Goal: Transaction & Acquisition: Download file/media

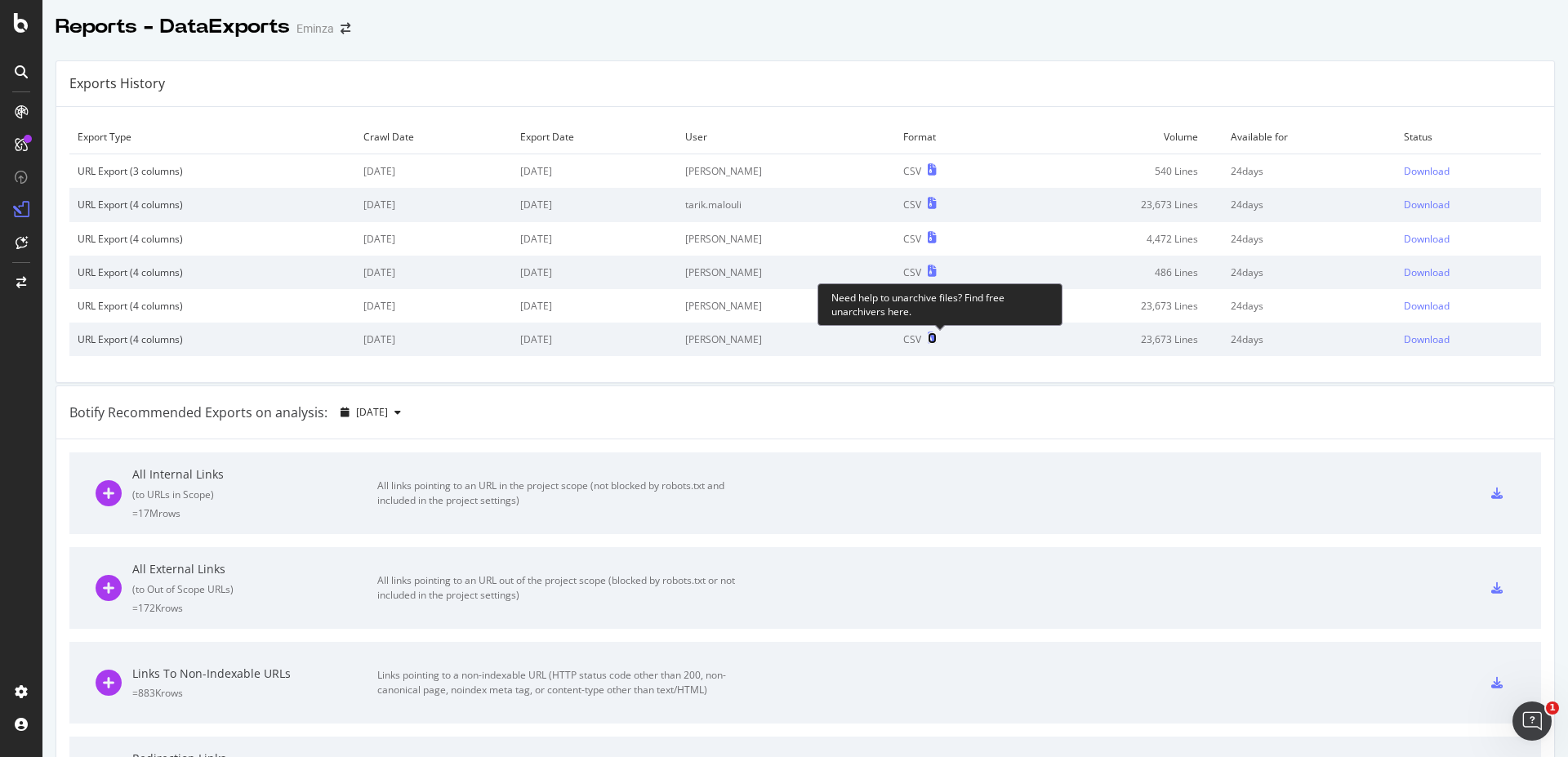
click at [937, 337] on icon at bounding box center [932, 338] width 9 height 11
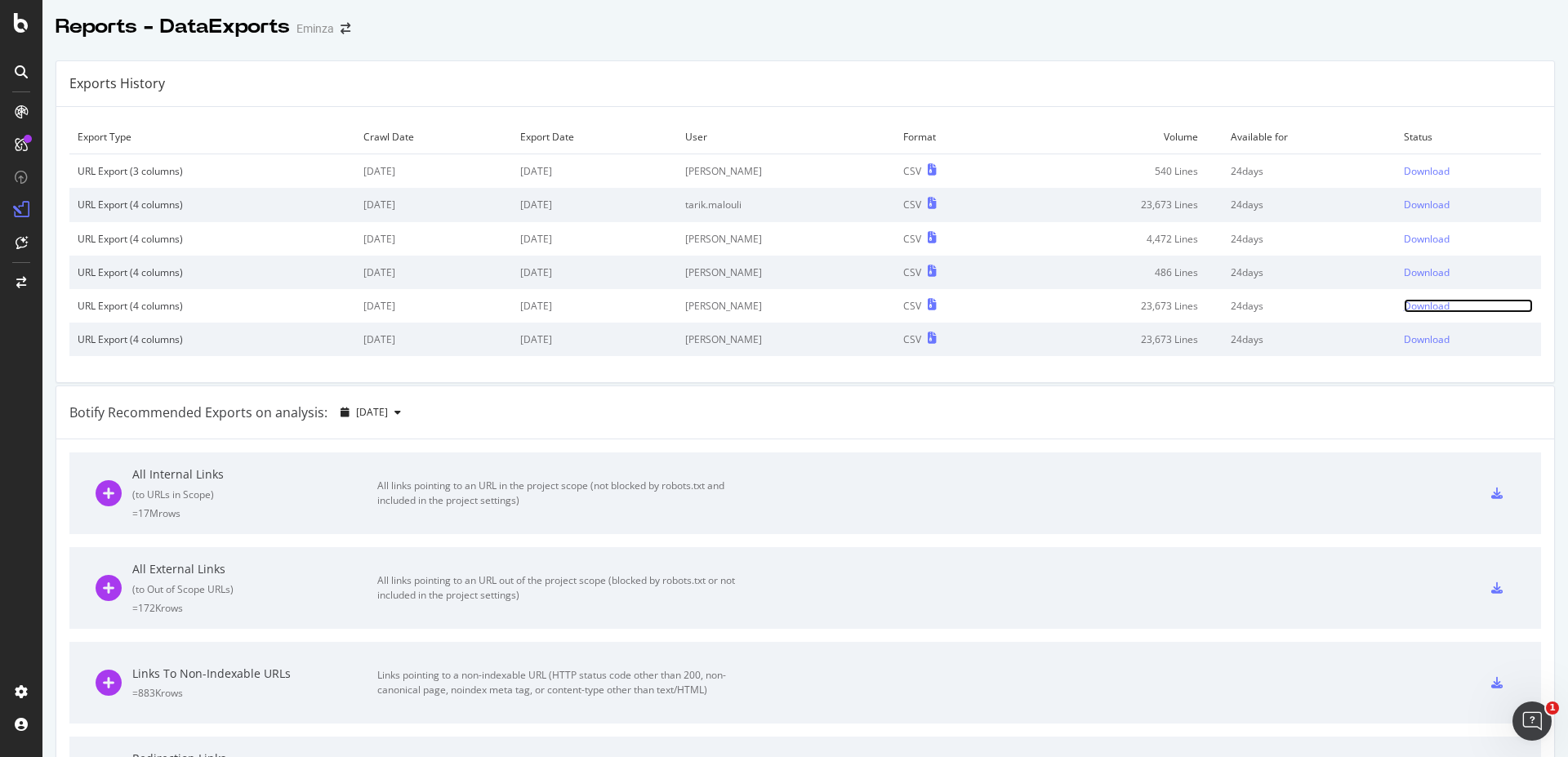
click at [1418, 305] on div "Download" at bounding box center [1427, 305] width 46 height 14
click at [1420, 270] on div "Download" at bounding box center [1427, 272] width 46 height 14
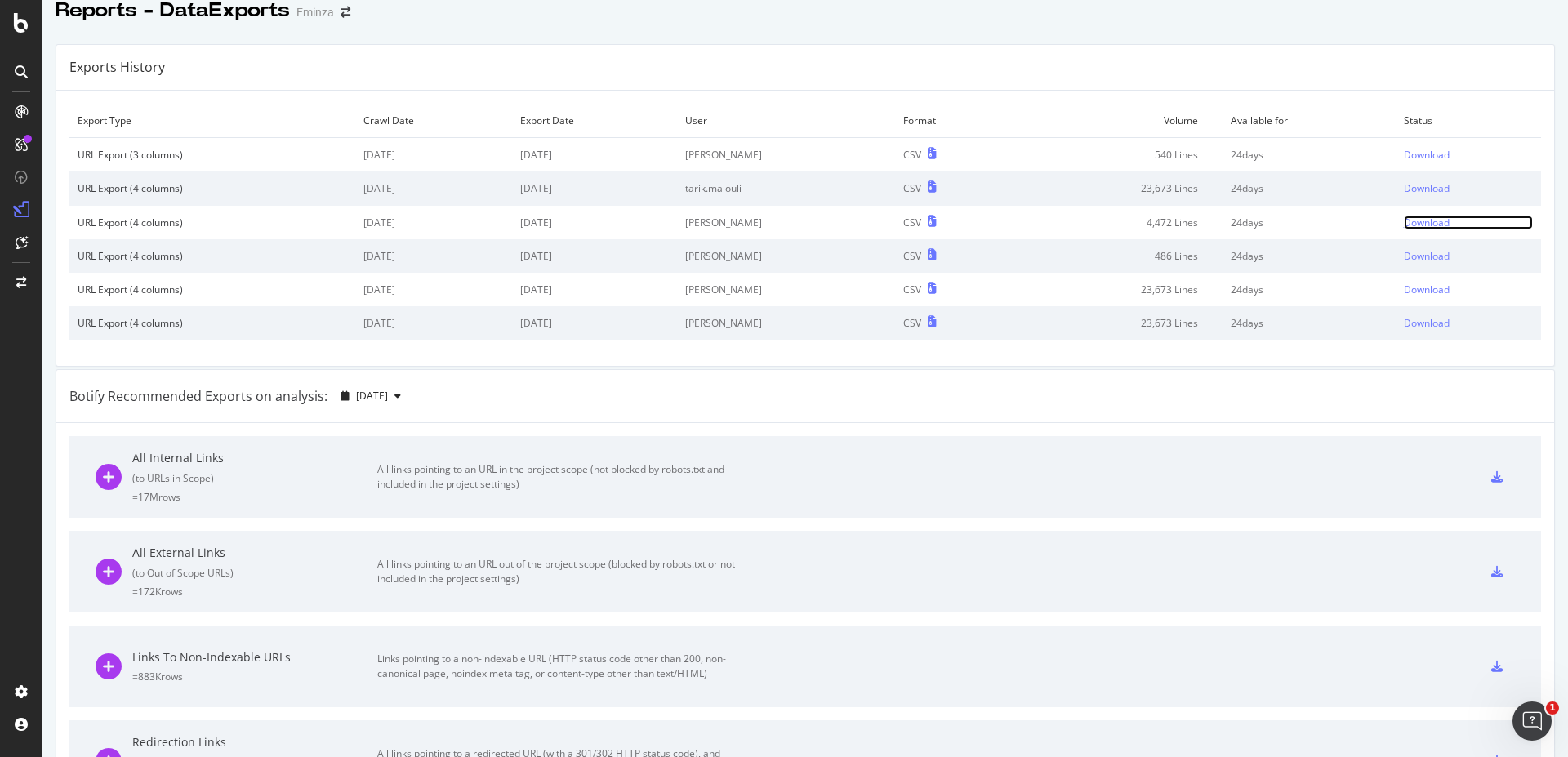
click at [1404, 224] on div "Download" at bounding box center [1427, 222] width 46 height 14
click at [1454, 104] on div "Export Type Crawl Date Export Date User Format Volume Available for Status URL …" at bounding box center [805, 228] width 1498 height 275
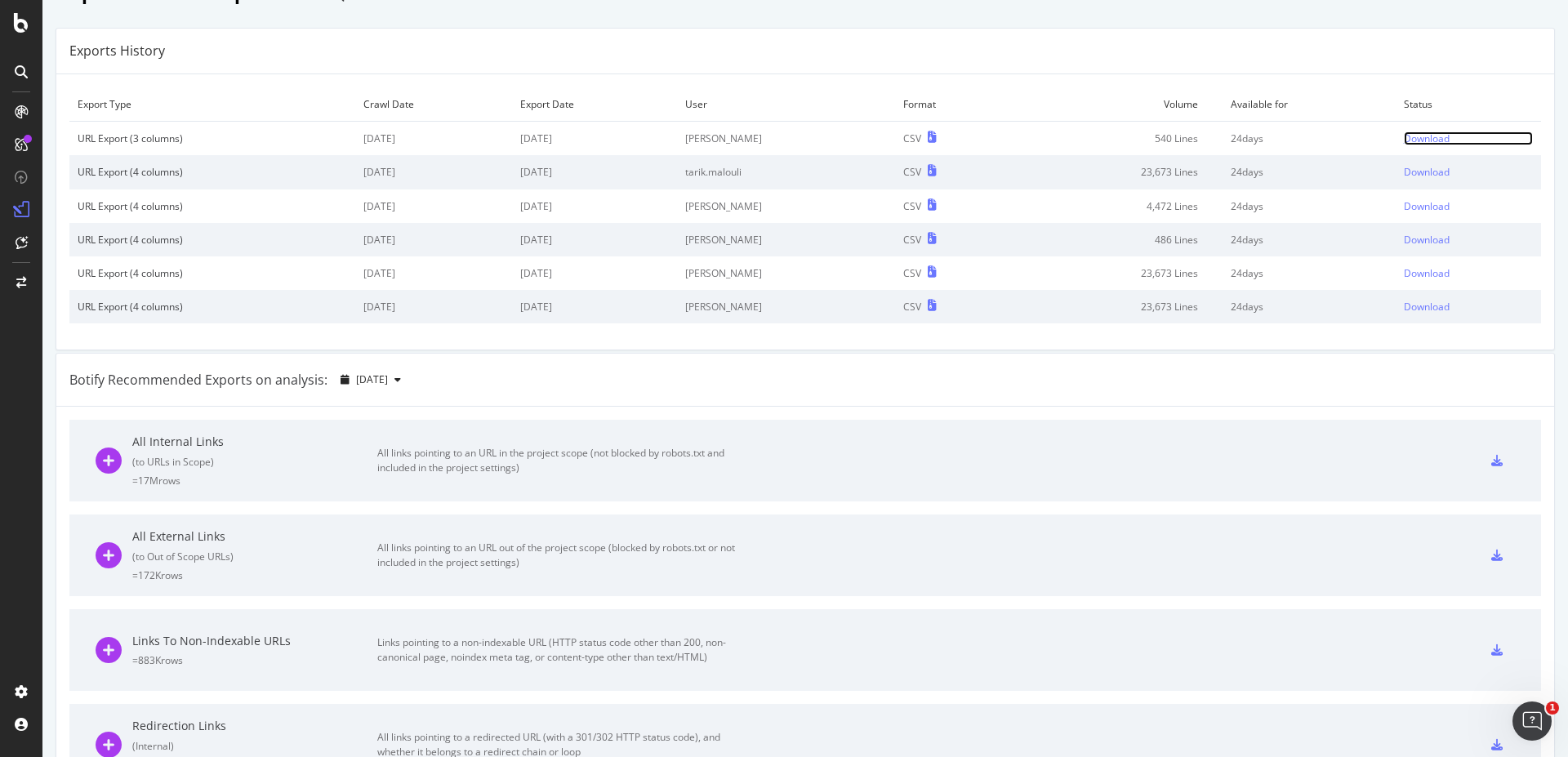
click at [1404, 142] on div "Download" at bounding box center [1427, 138] width 46 height 14
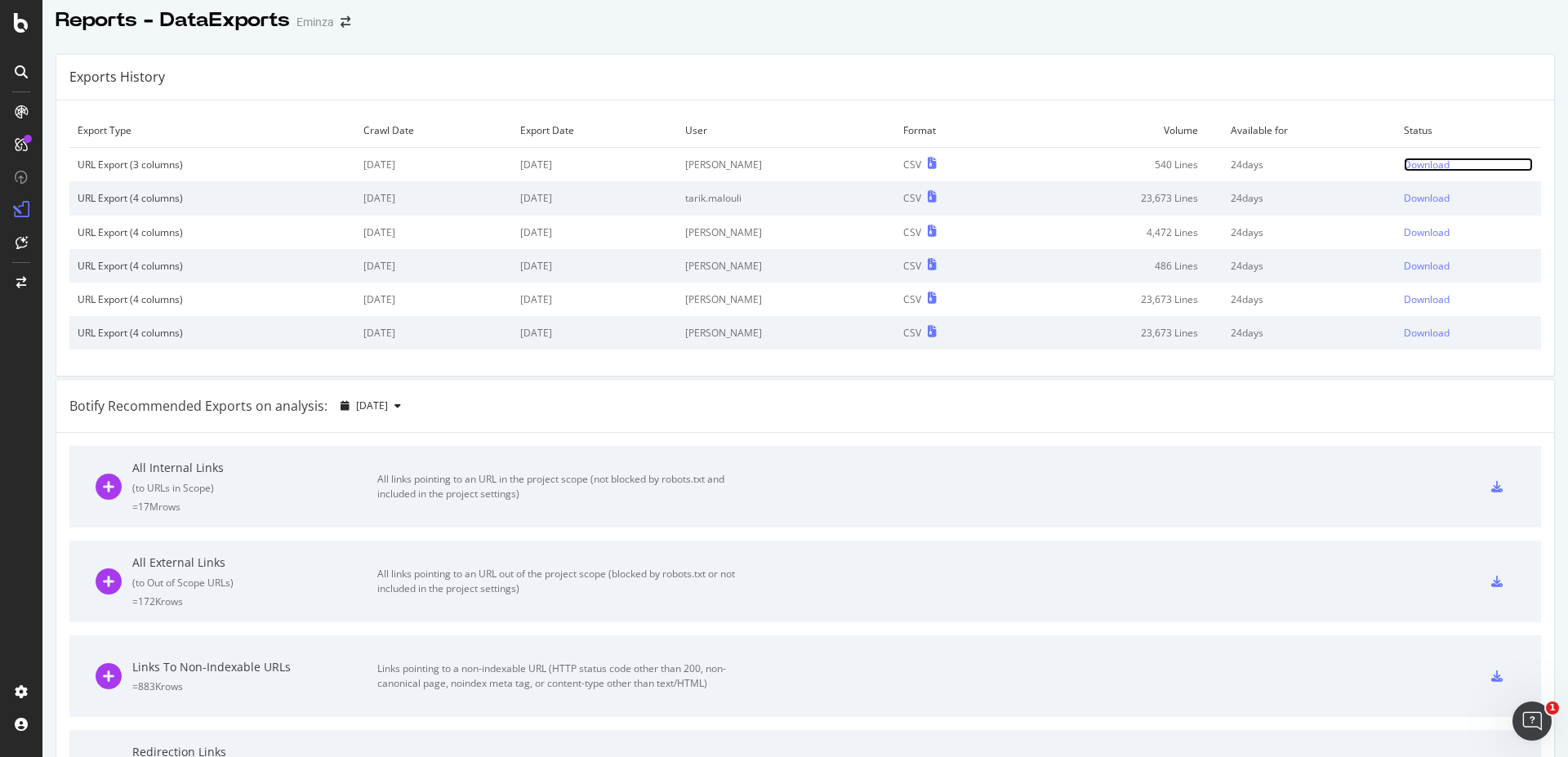
scroll to position [0, 0]
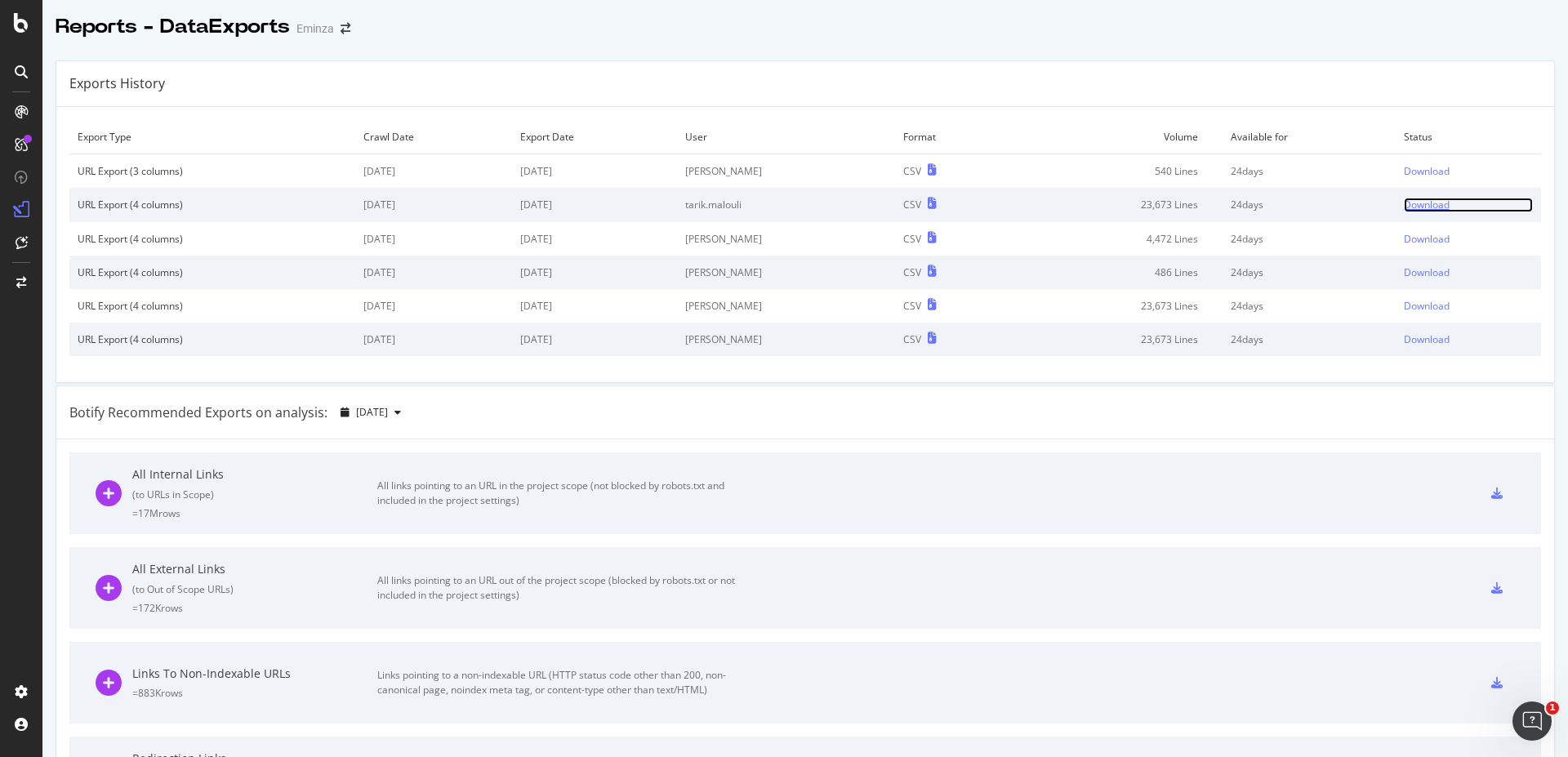
click at [1404, 210] on div "Download" at bounding box center [1427, 204] width 46 height 14
click at [1485, 107] on div "Exports History" at bounding box center [805, 84] width 1498 height 46
click at [1410, 242] on div "Download" at bounding box center [1427, 238] width 46 height 14
click at [1422, 242] on div "Download" at bounding box center [1427, 238] width 46 height 14
